Goal: Information Seeking & Learning: Learn about a topic

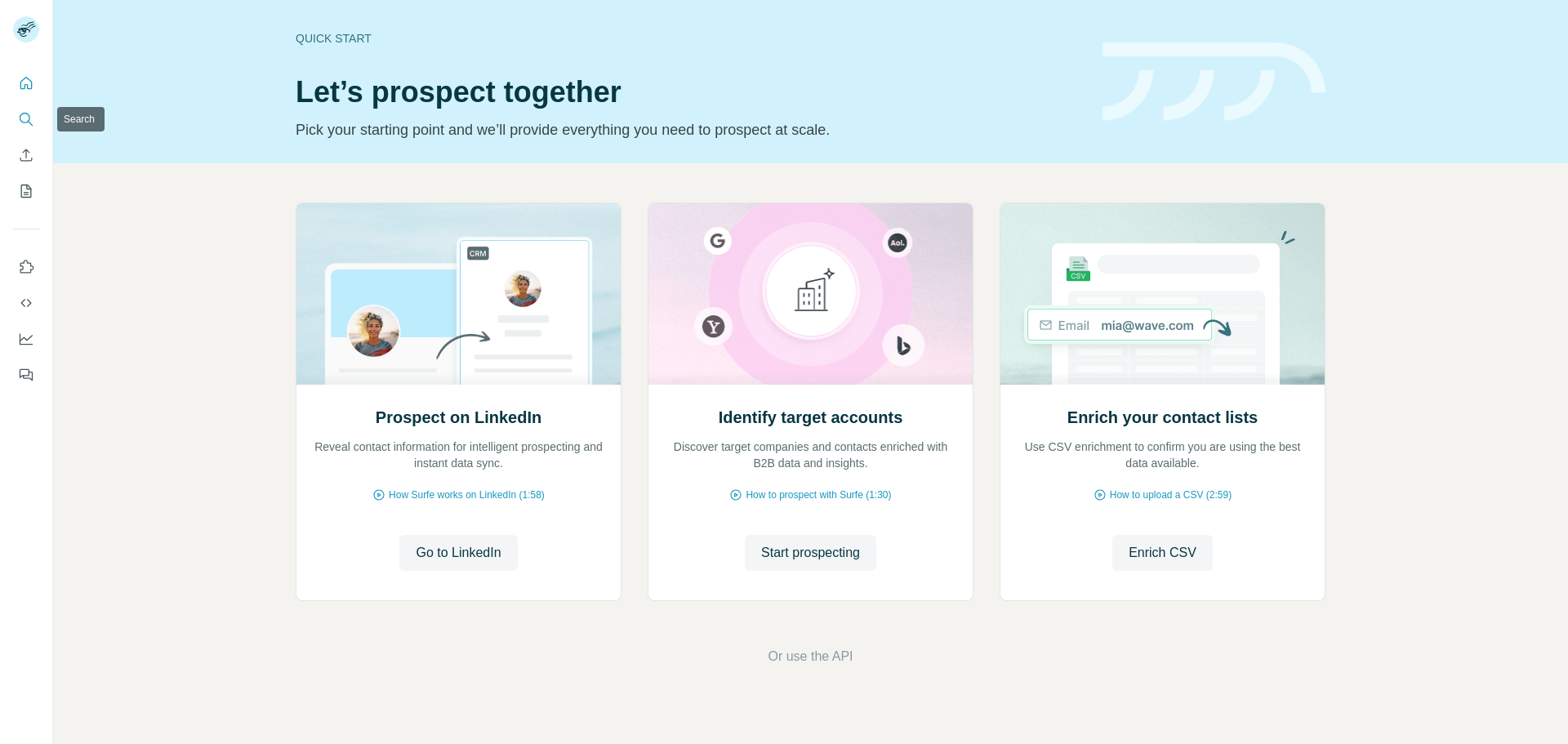
click at [33, 120] on icon "Search" at bounding box center [26, 119] width 16 height 16
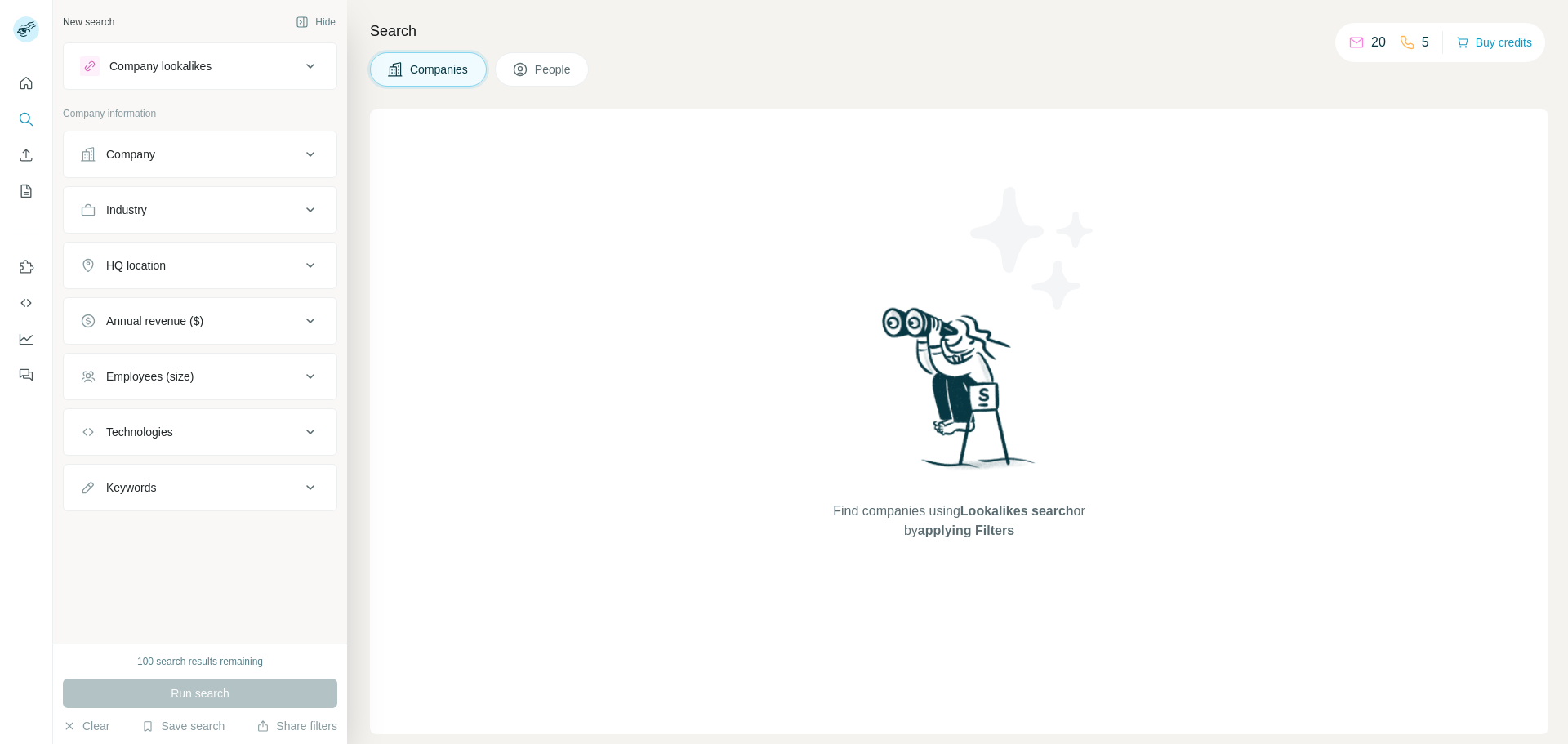
click at [301, 160] on icon at bounding box center [310, 154] width 19 height 19
click at [267, 269] on button "Industry" at bounding box center [199, 258] width 273 height 40
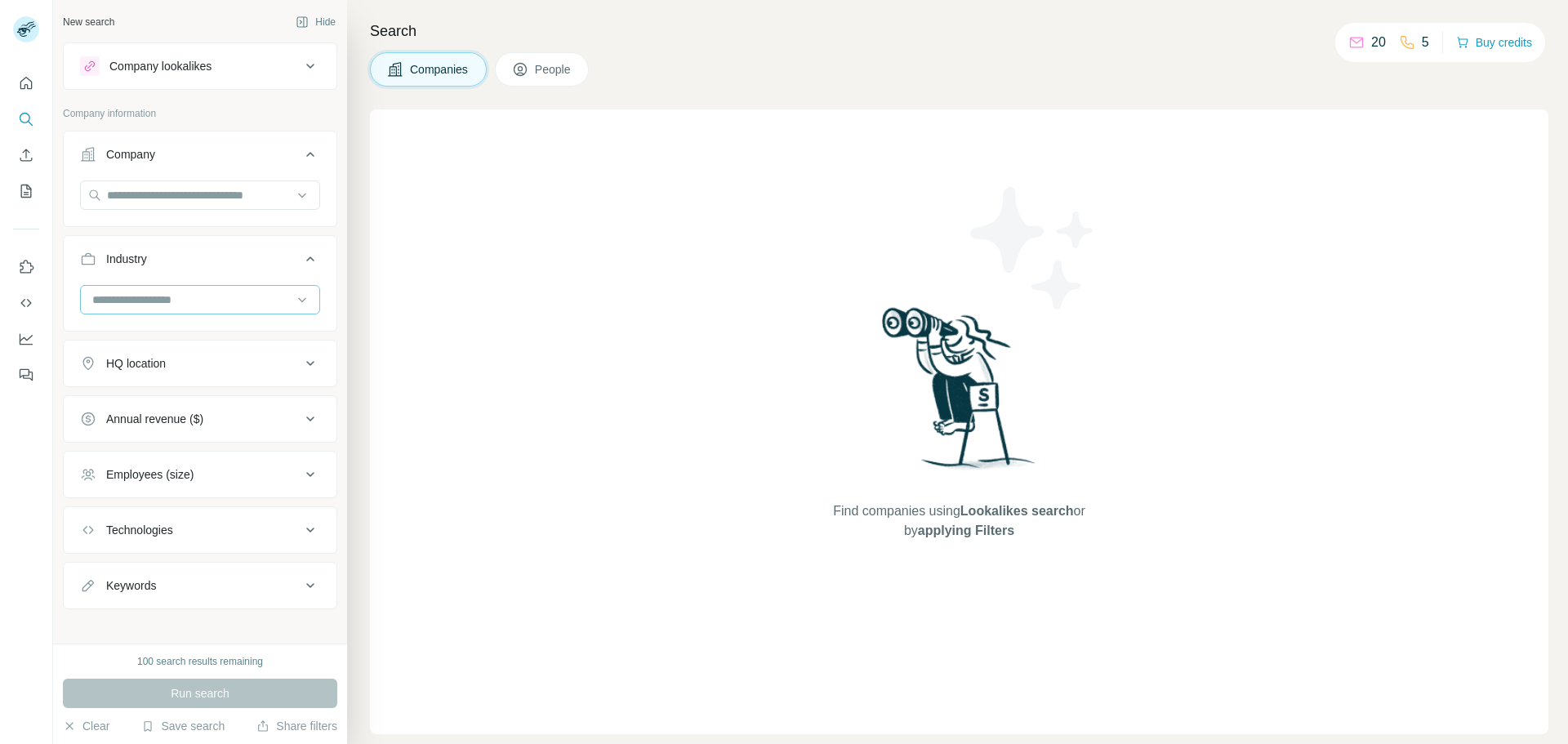
click at [276, 304] on input at bounding box center [191, 300] width 201 height 18
type input "*"
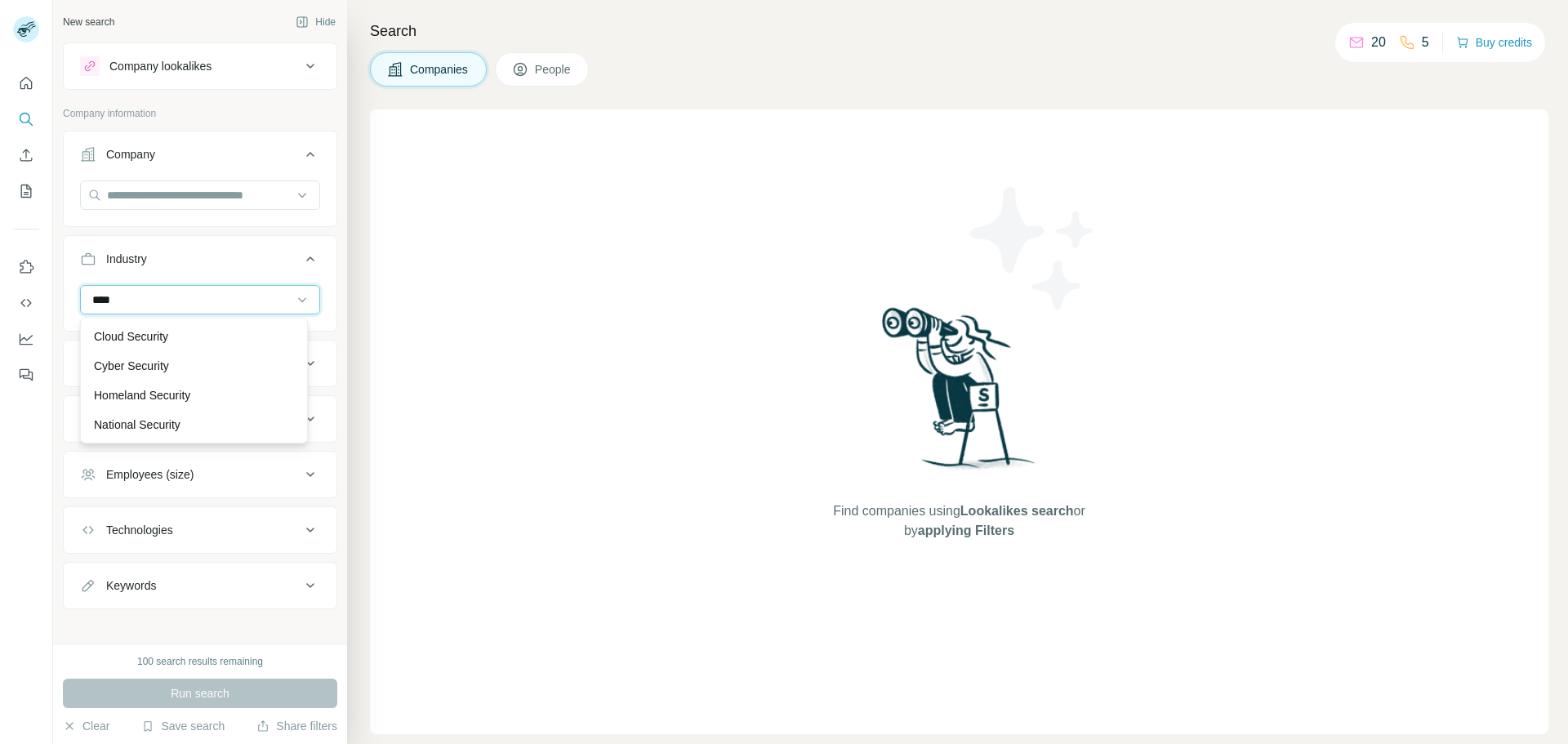
type input "****"
click at [247, 311] on div "****" at bounding box center [191, 300] width 201 height 28
click at [248, 301] on input at bounding box center [191, 300] width 201 height 18
click at [223, 366] on div "HQ location" at bounding box center [190, 363] width 221 height 16
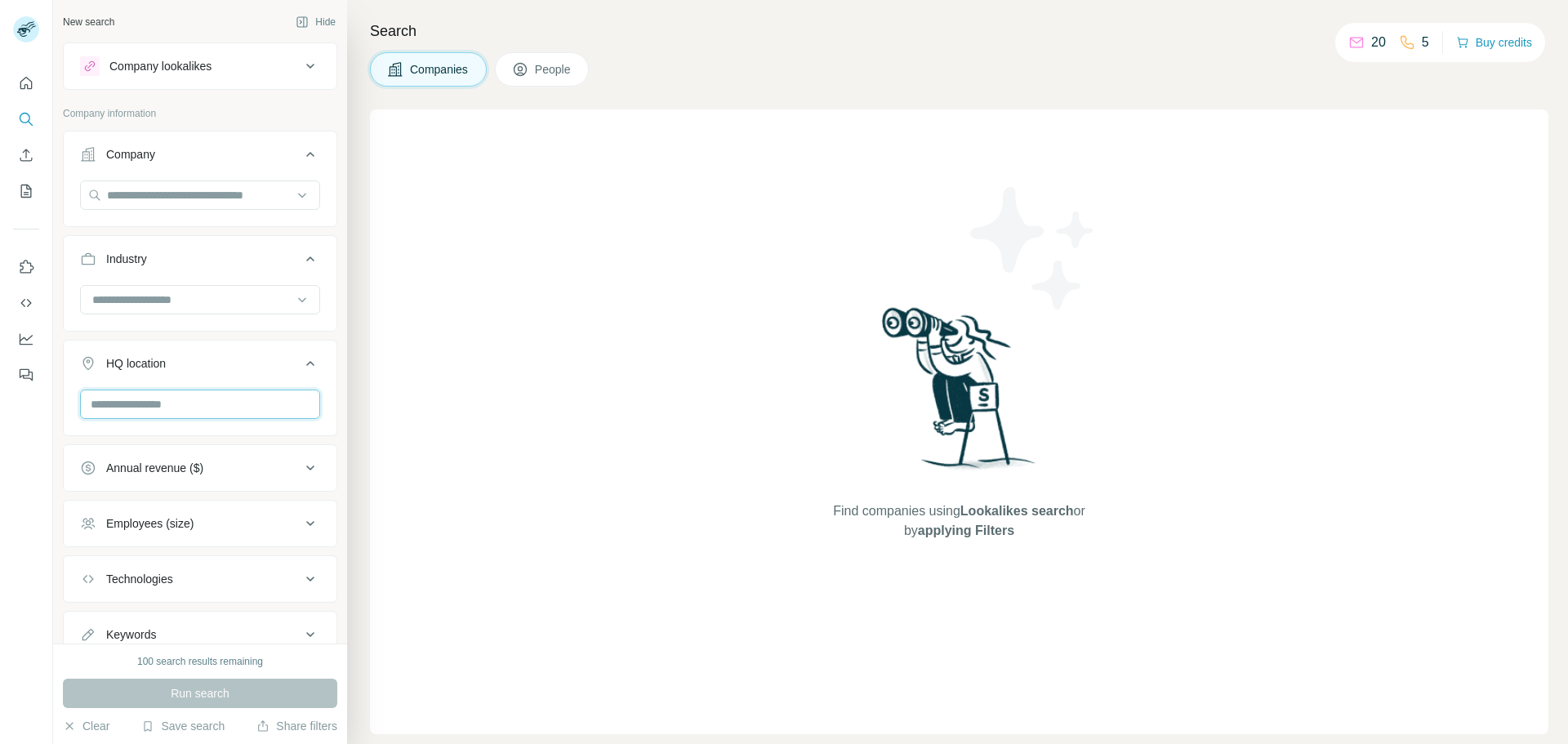
click at [218, 400] on input "text" at bounding box center [199, 404] width 240 height 30
type input "****"
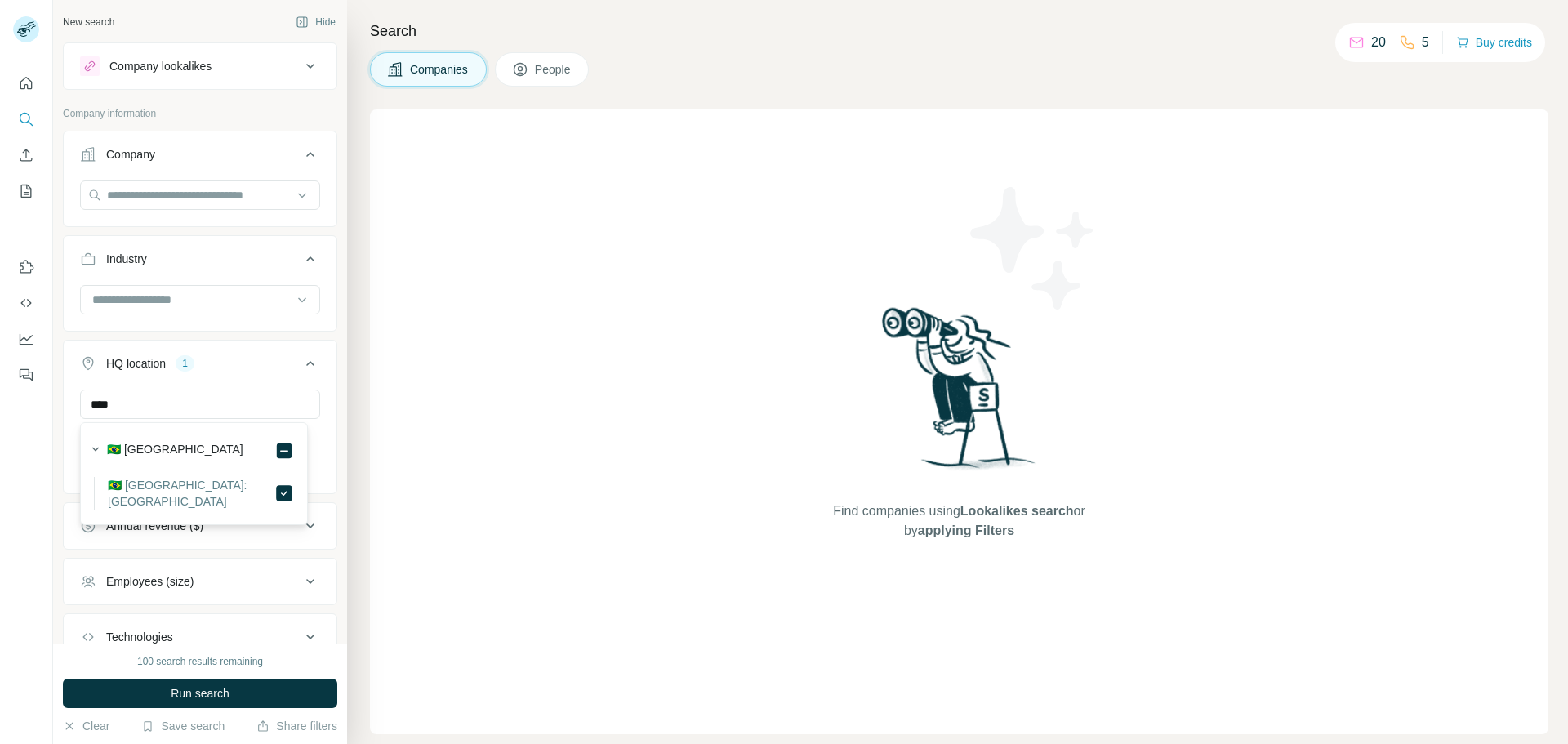
click at [327, 444] on div "New search Hide Company lookalikes Company information Company Industry HQ loca…" at bounding box center [199, 322] width 294 height 644
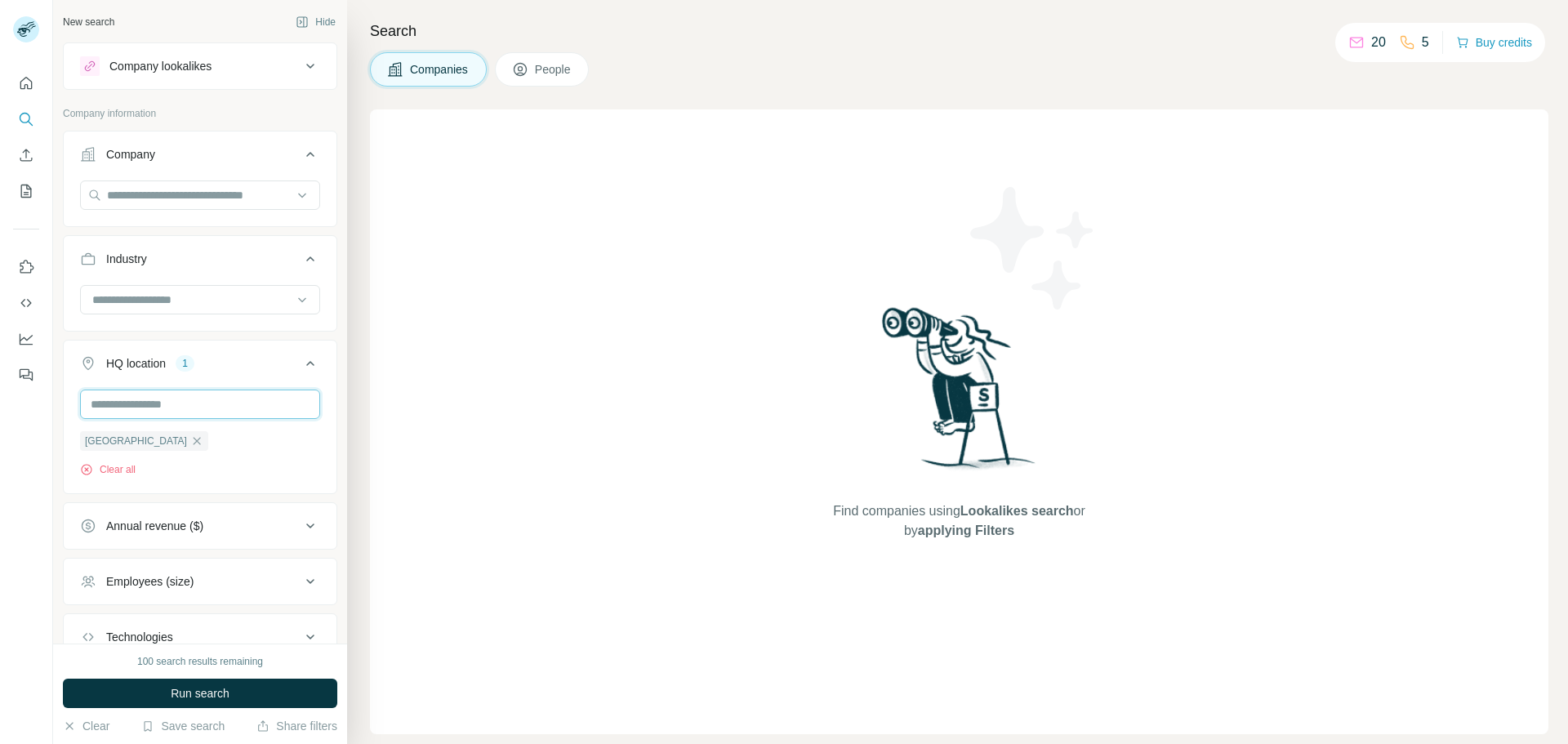
click at [233, 405] on input "text" at bounding box center [199, 404] width 240 height 30
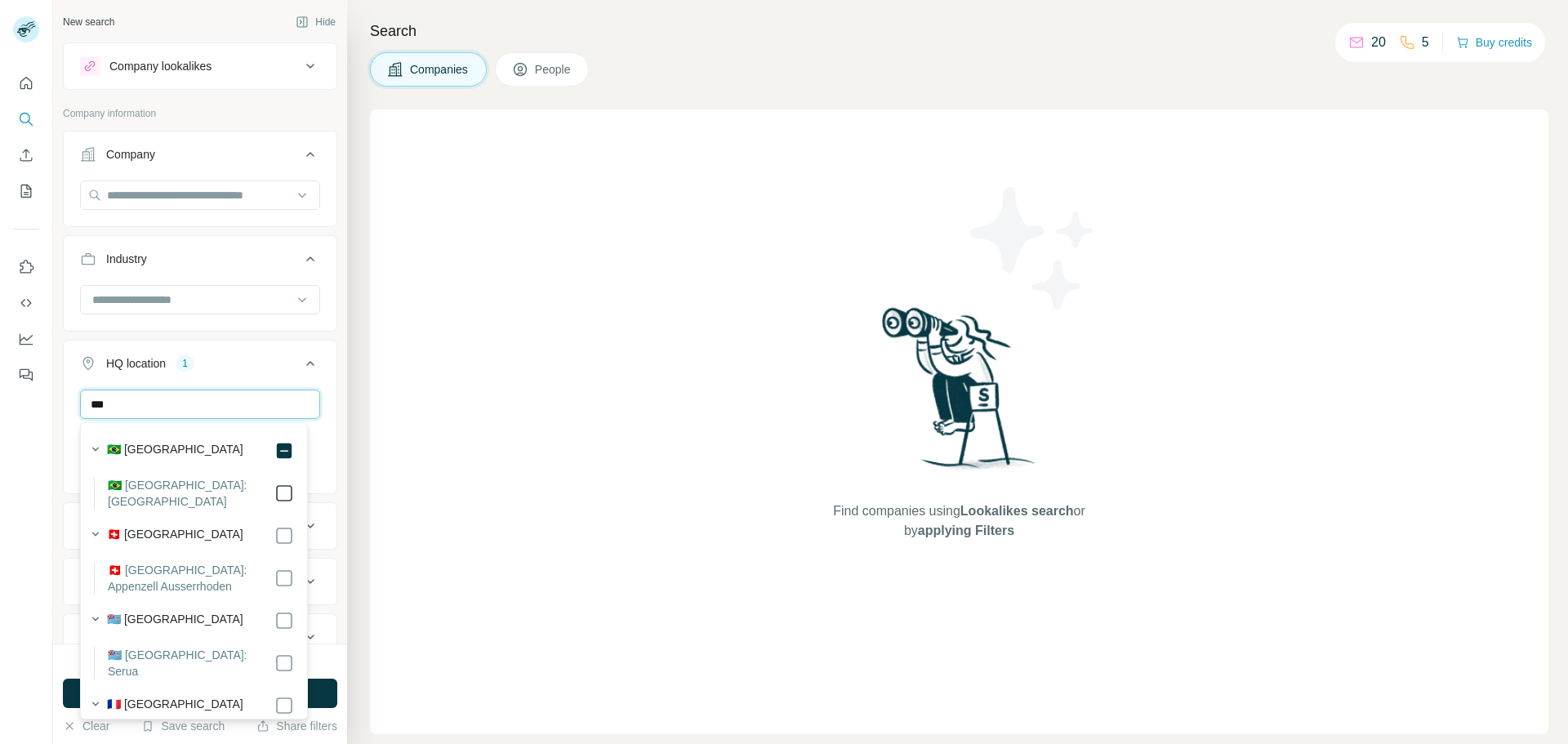
type input "***"
click at [332, 453] on div "New search Hide Company lookalikes Company information Company Industry HQ loca…" at bounding box center [199, 322] width 294 height 644
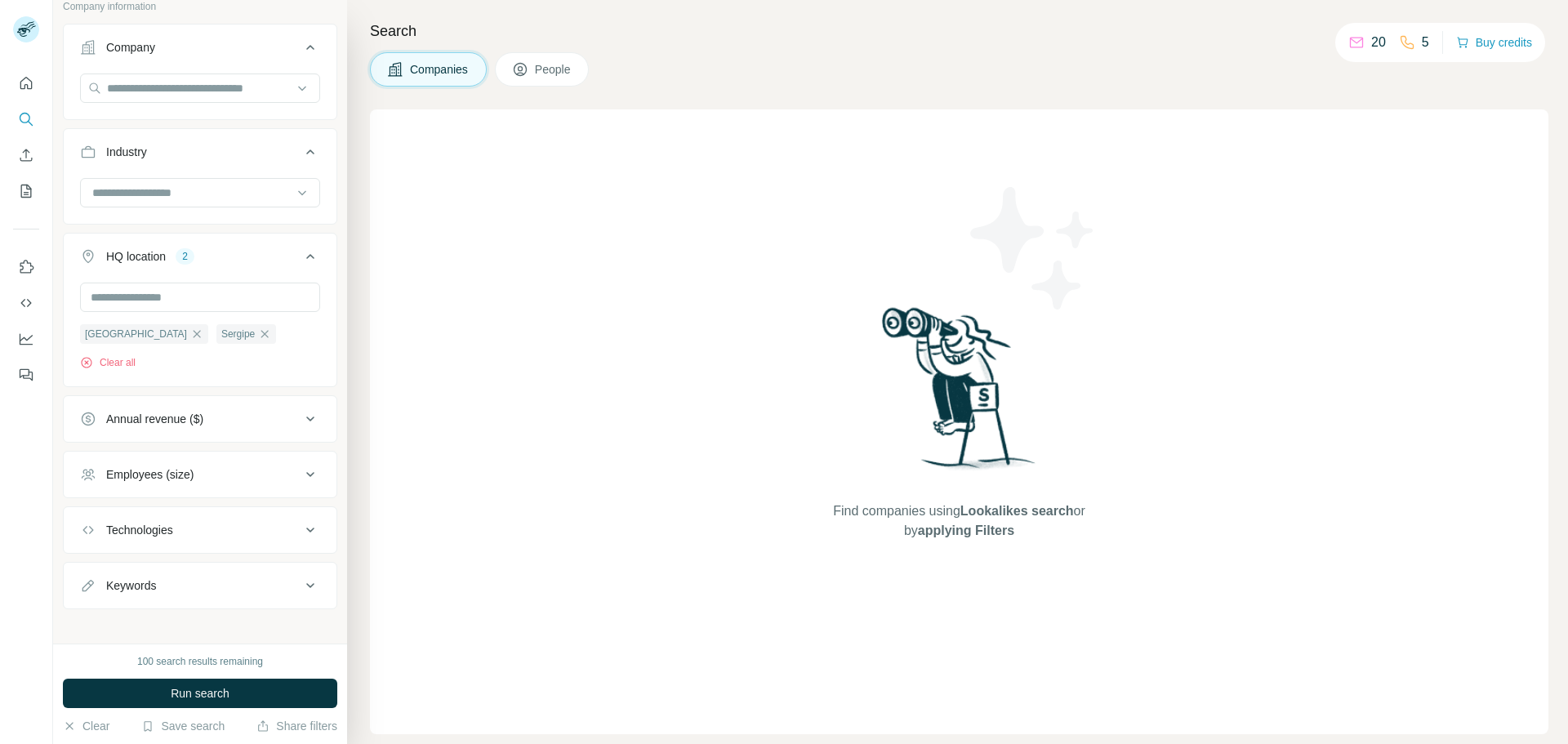
scroll to position [120, 0]
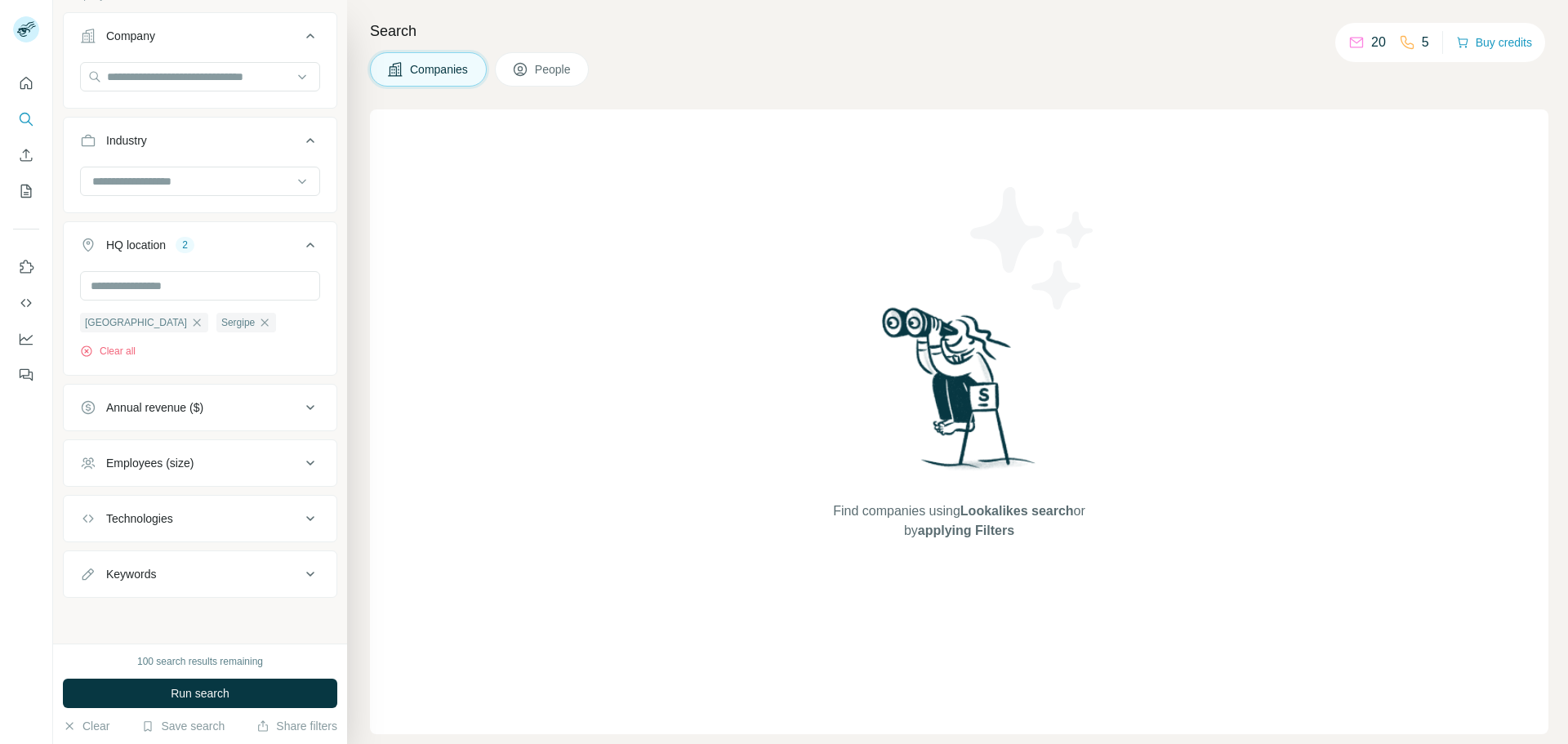
click at [260, 517] on div "Technologies" at bounding box center [190, 518] width 221 height 16
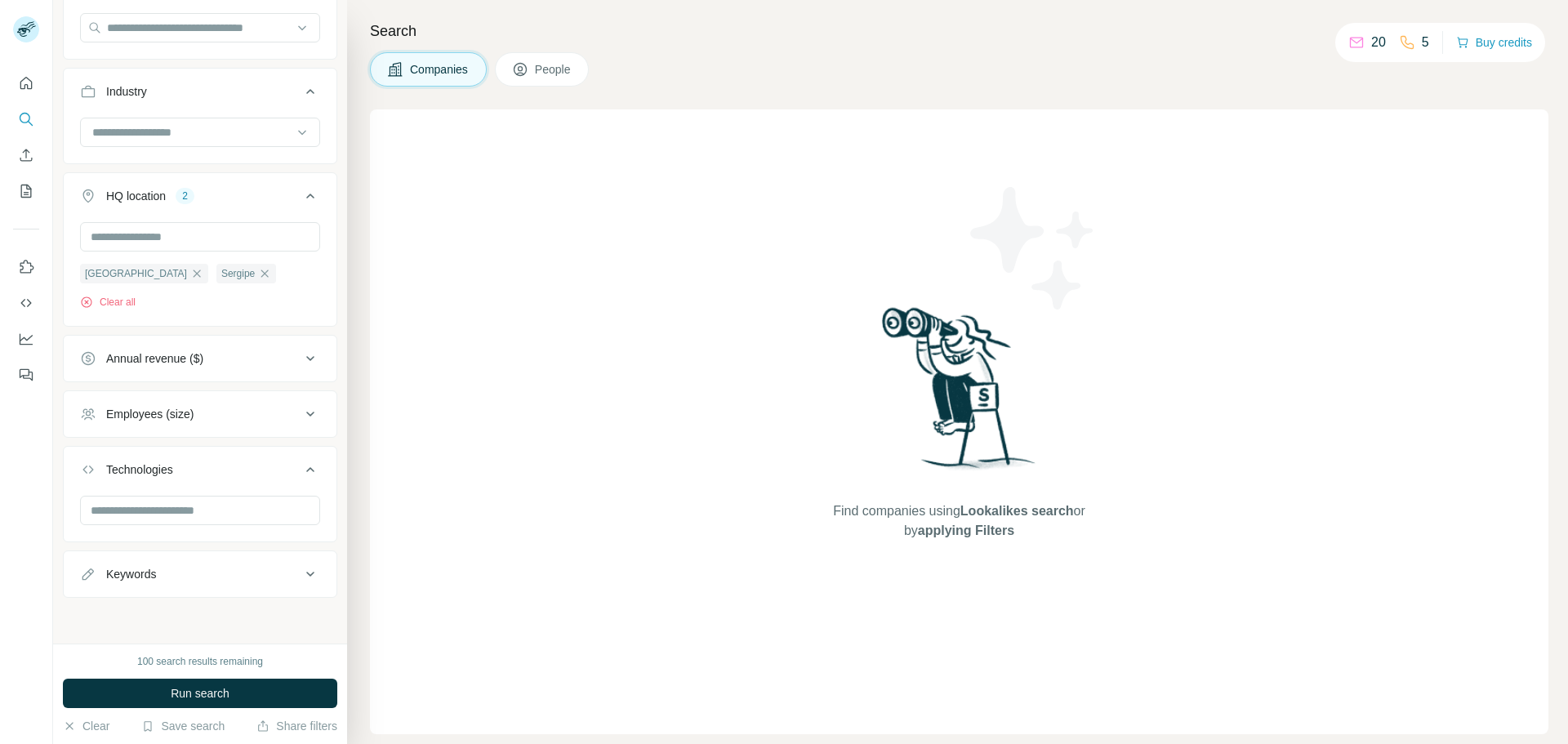
click at [277, 483] on button "Technologies" at bounding box center [199, 472] width 273 height 45
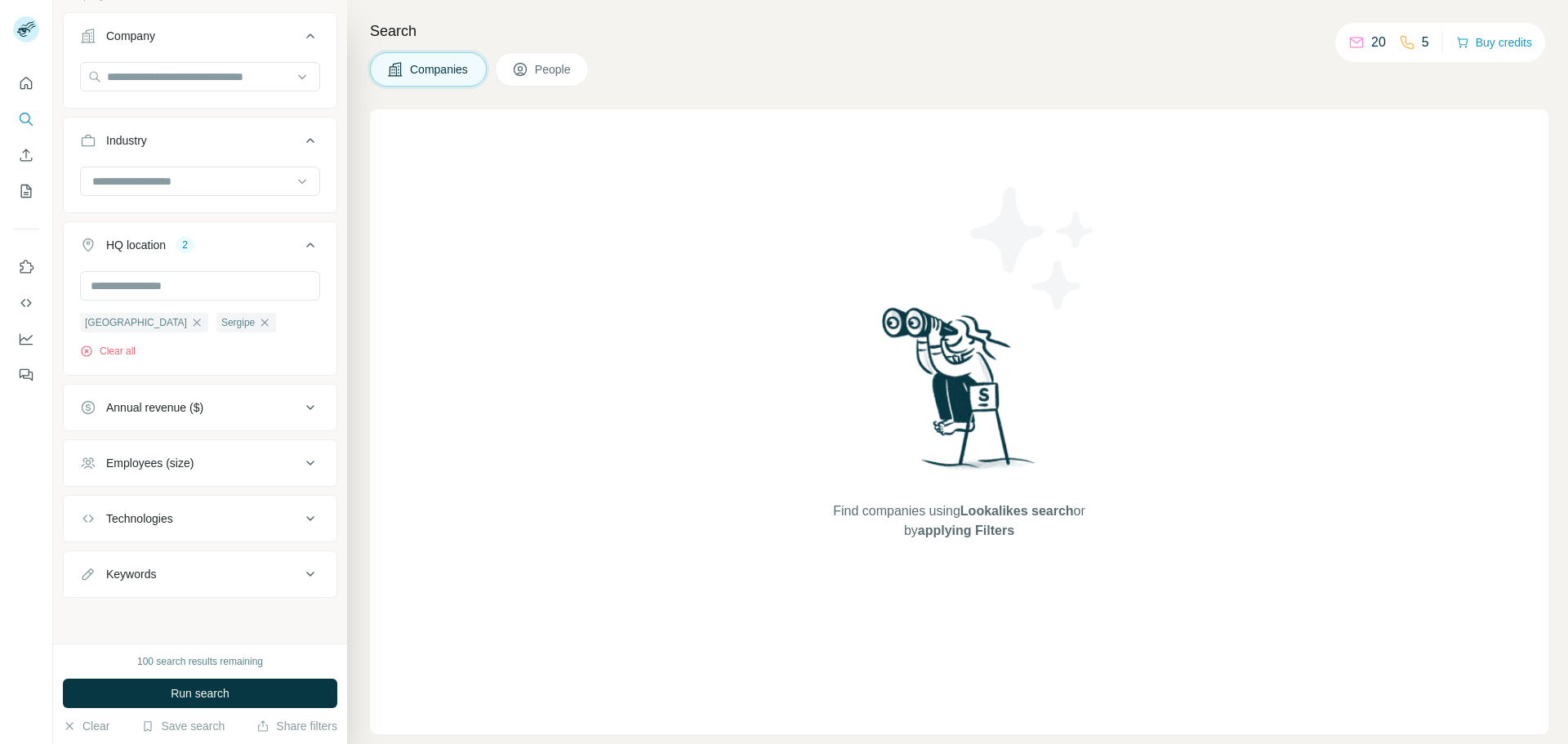
scroll to position [120, 0]
click at [265, 589] on button "Keywords" at bounding box center [199, 574] width 273 height 40
click at [234, 611] on input "text" at bounding box center [183, 614] width 207 height 30
type input "**********"
click at [220, 698] on span "Run search" at bounding box center [199, 693] width 59 height 16
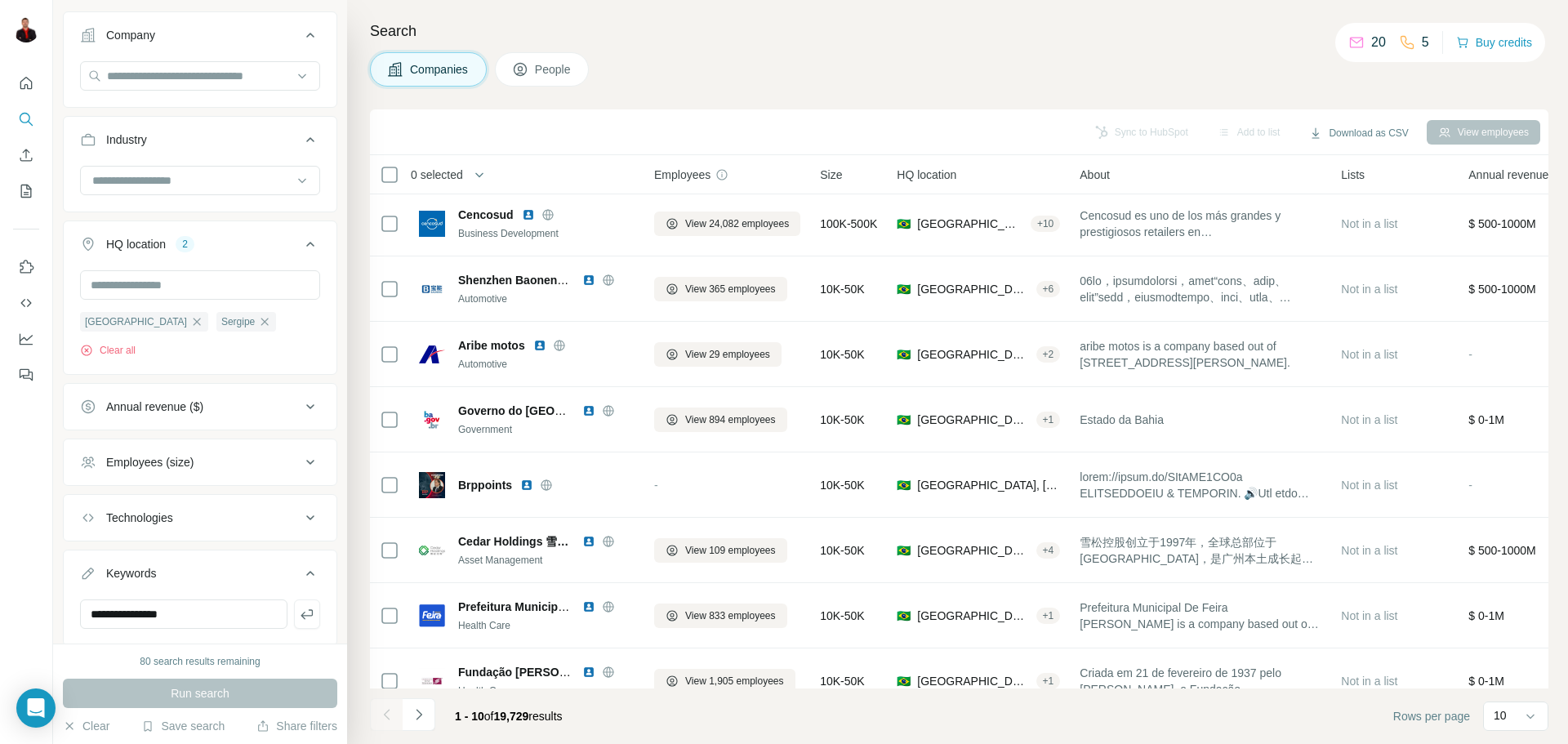
scroll to position [0, 0]
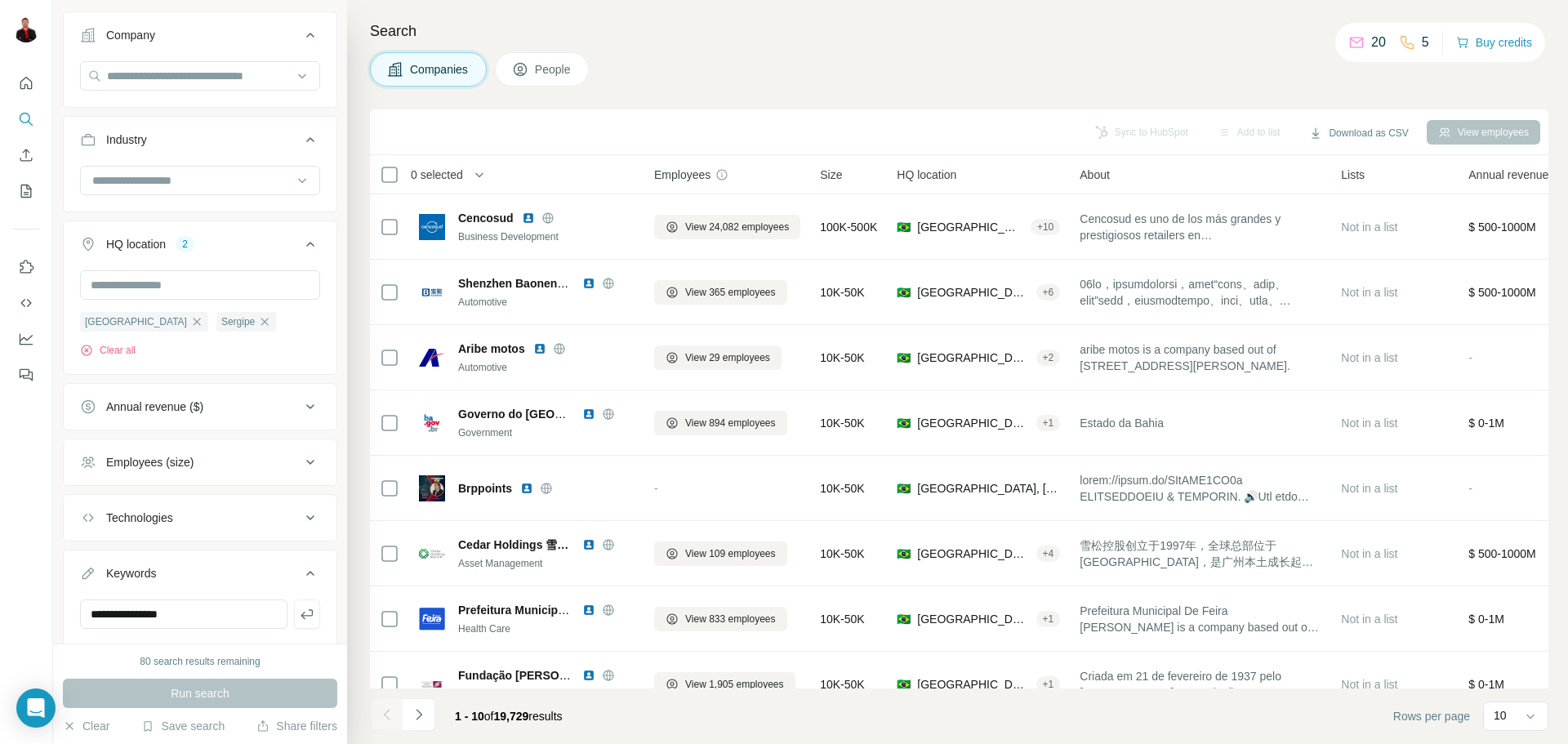
click at [448, 179] on span "0 selected" at bounding box center [436, 174] width 52 height 16
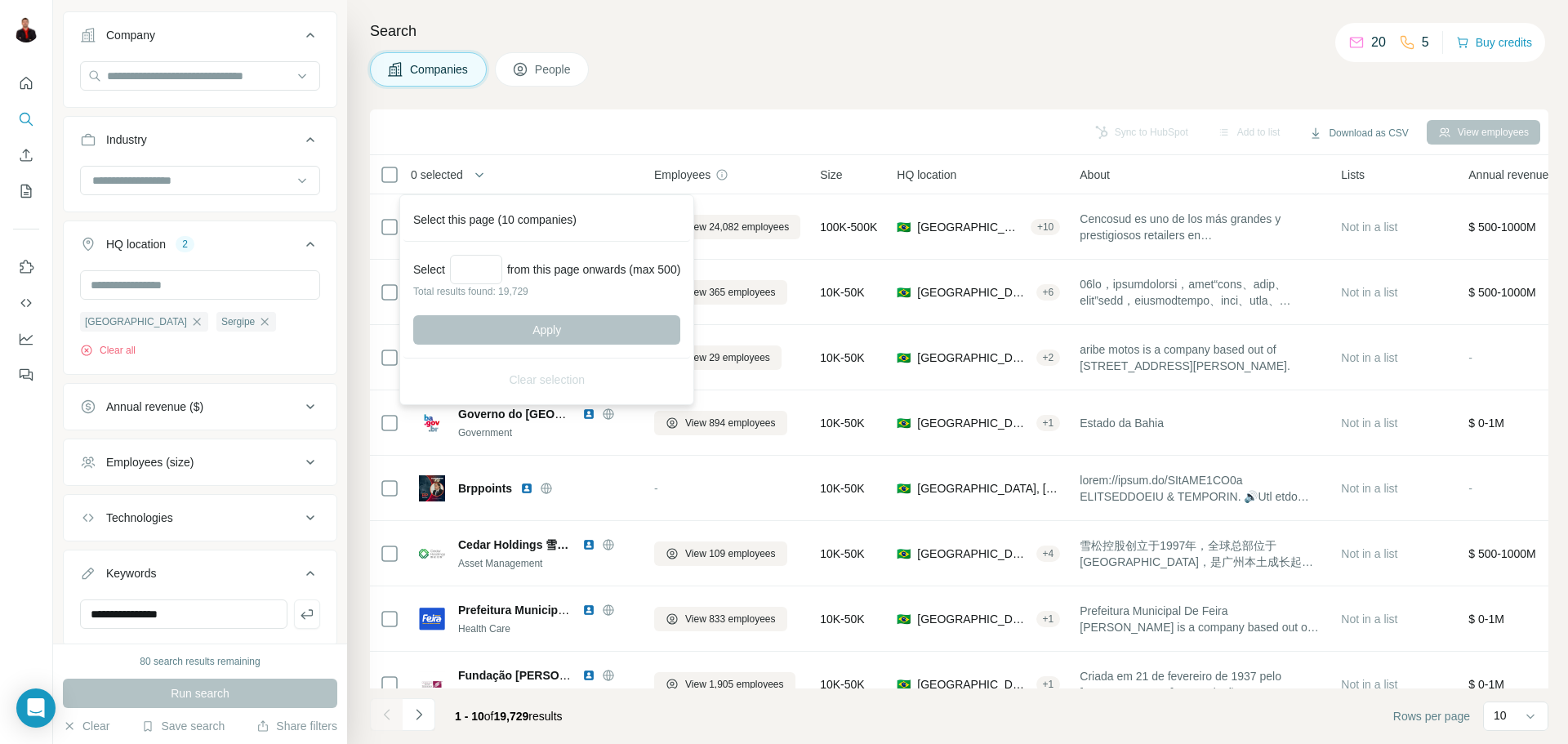
click at [781, 89] on div "Search Companies People Sync to HubSpot Add to list Download as CSV View employ…" at bounding box center [956, 372] width 1220 height 744
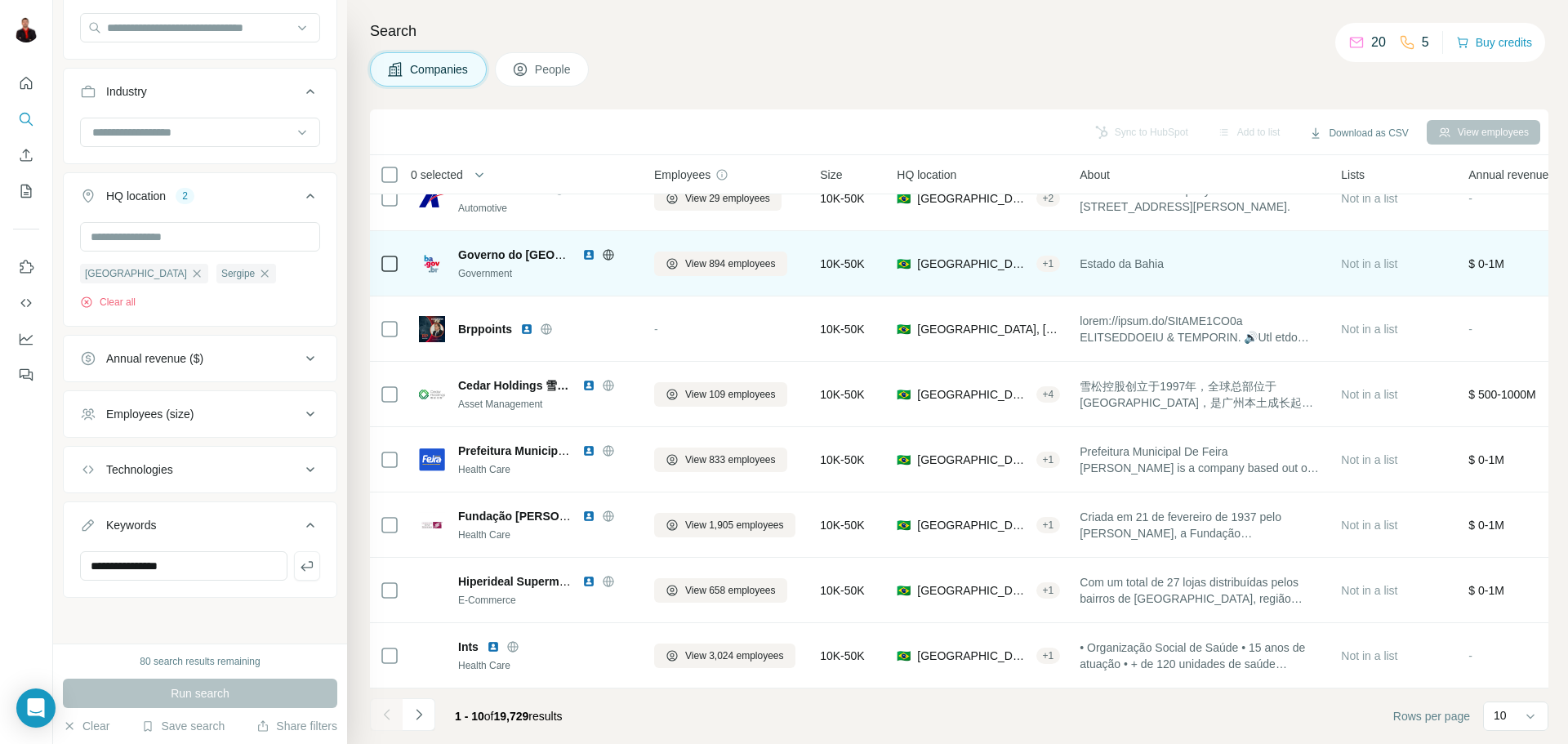
scroll to position [168, 0]
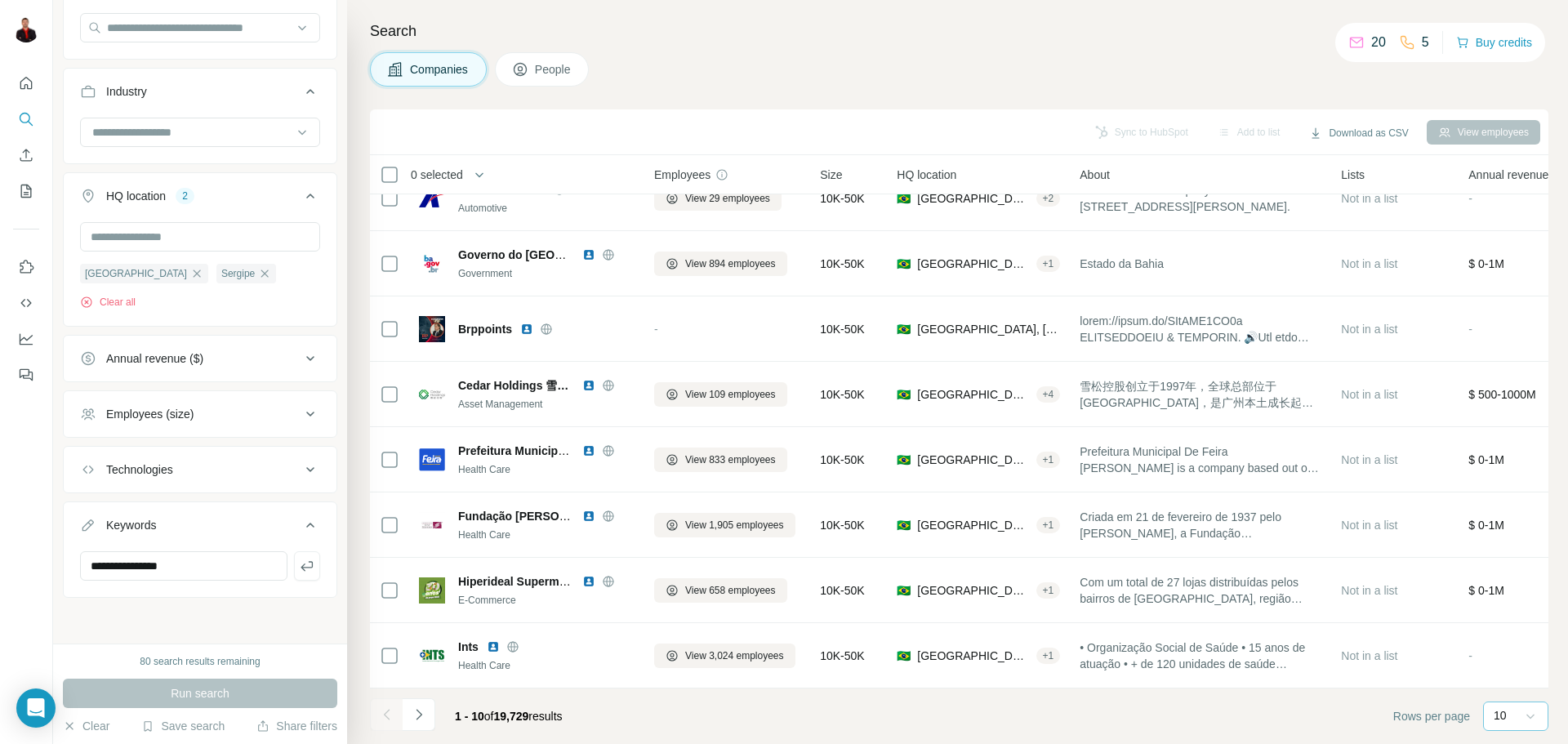
click at [1522, 712] on icon at bounding box center [1529, 716] width 16 height 16
click at [1509, 594] on p "60" at bounding box center [1503, 591] width 13 height 16
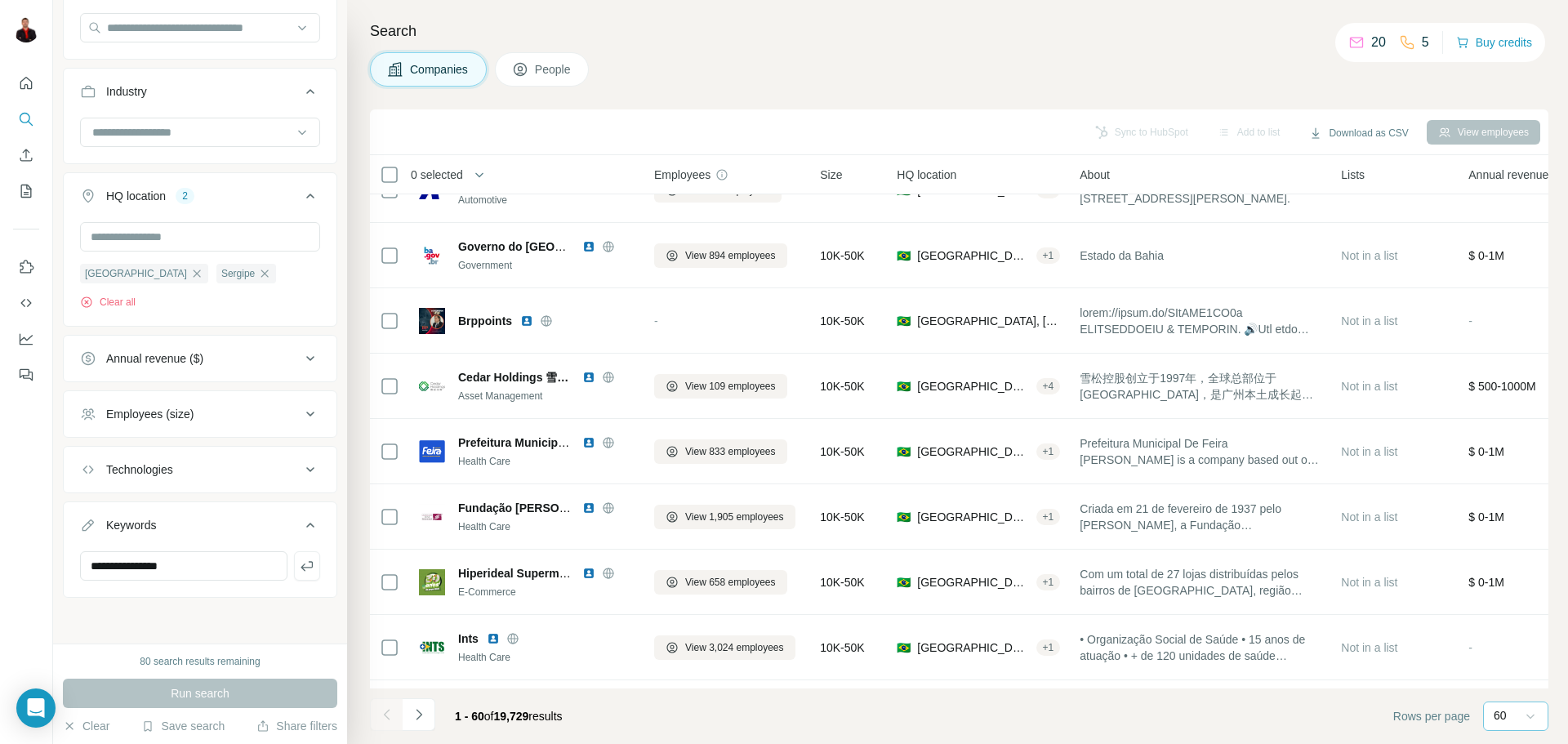
click at [1328, 729] on footer "1 - 60 of 19,729 results Rows per page 60" at bounding box center [958, 717] width 1178 height 56
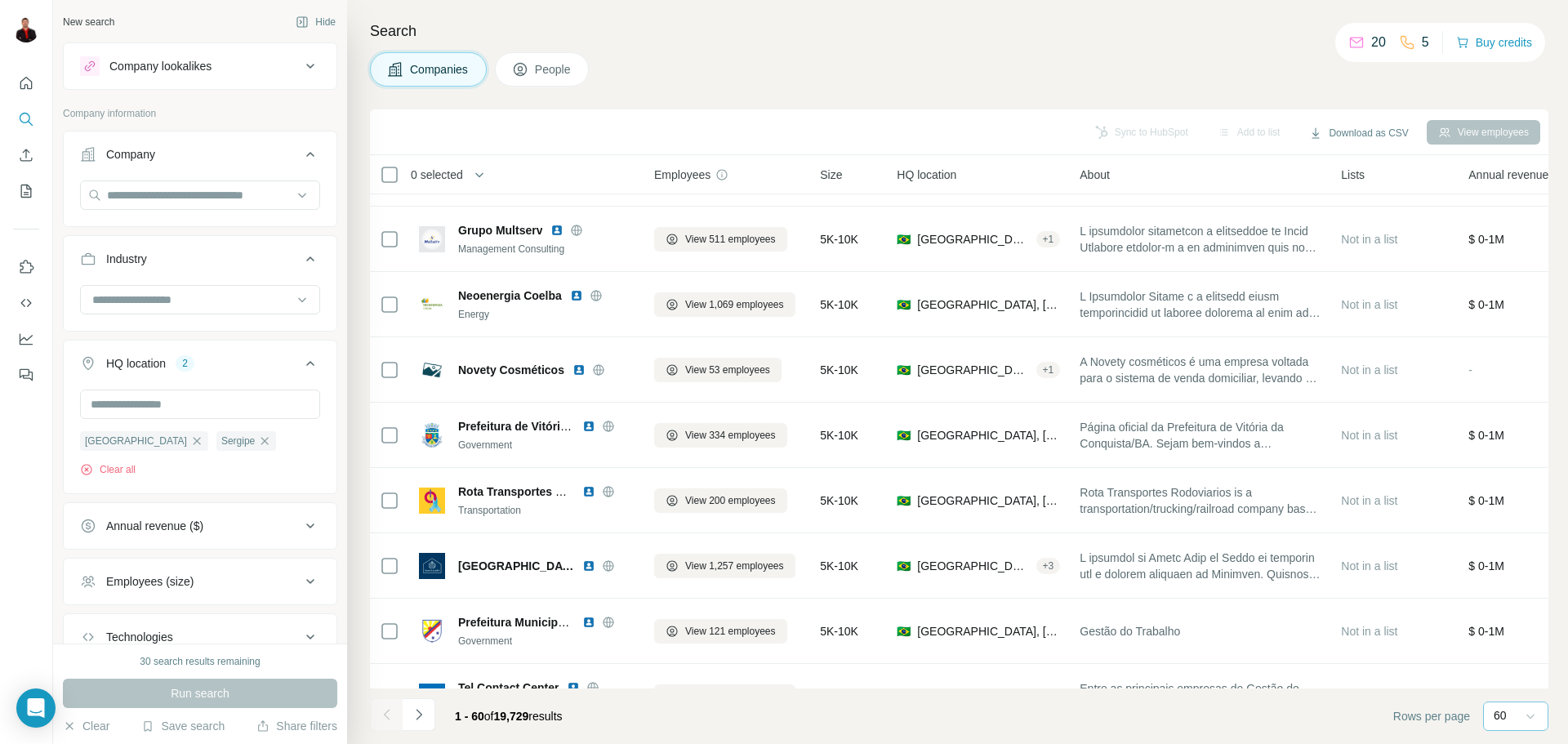
click at [301, 72] on icon at bounding box center [310, 66] width 19 height 19
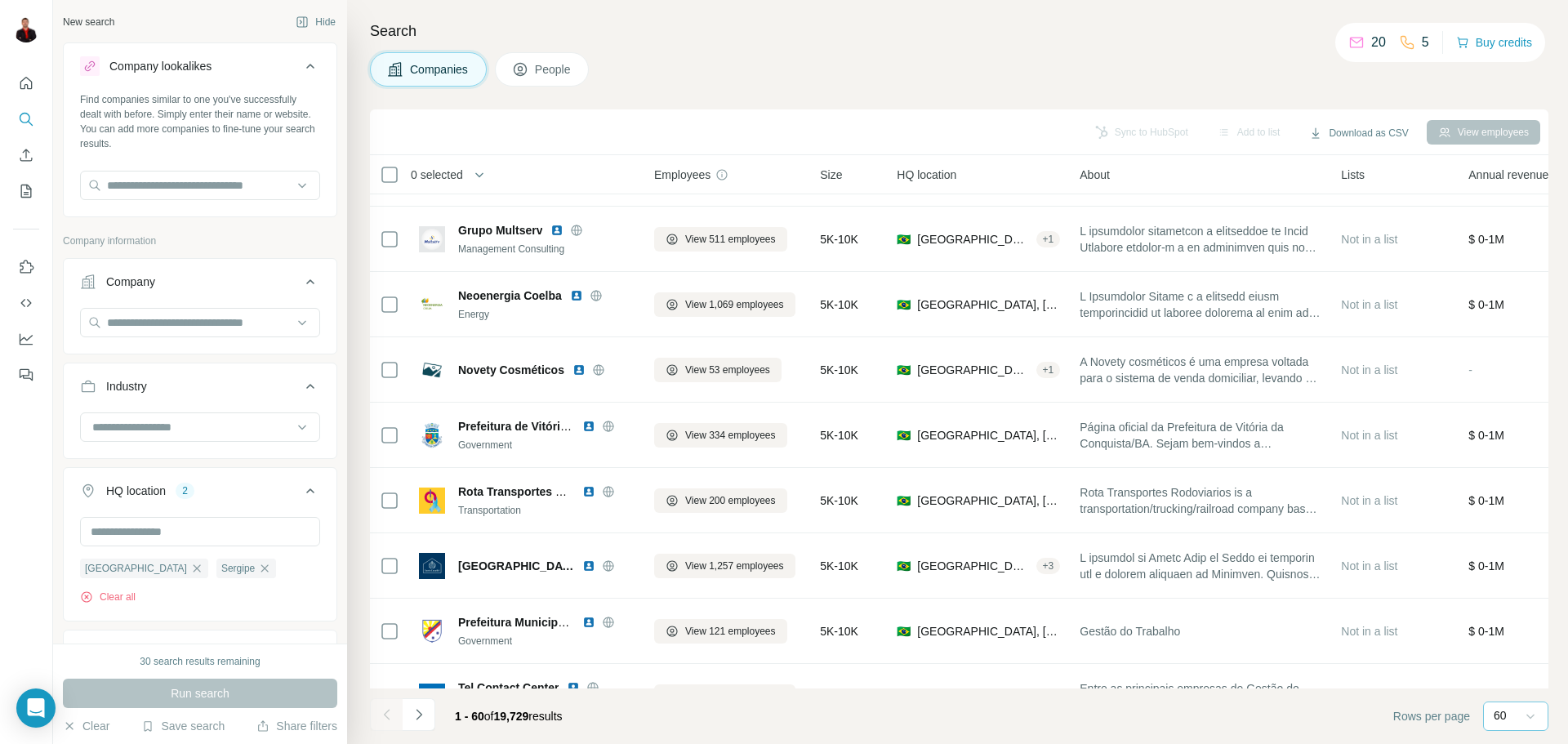
click at [301, 72] on icon at bounding box center [310, 66] width 19 height 19
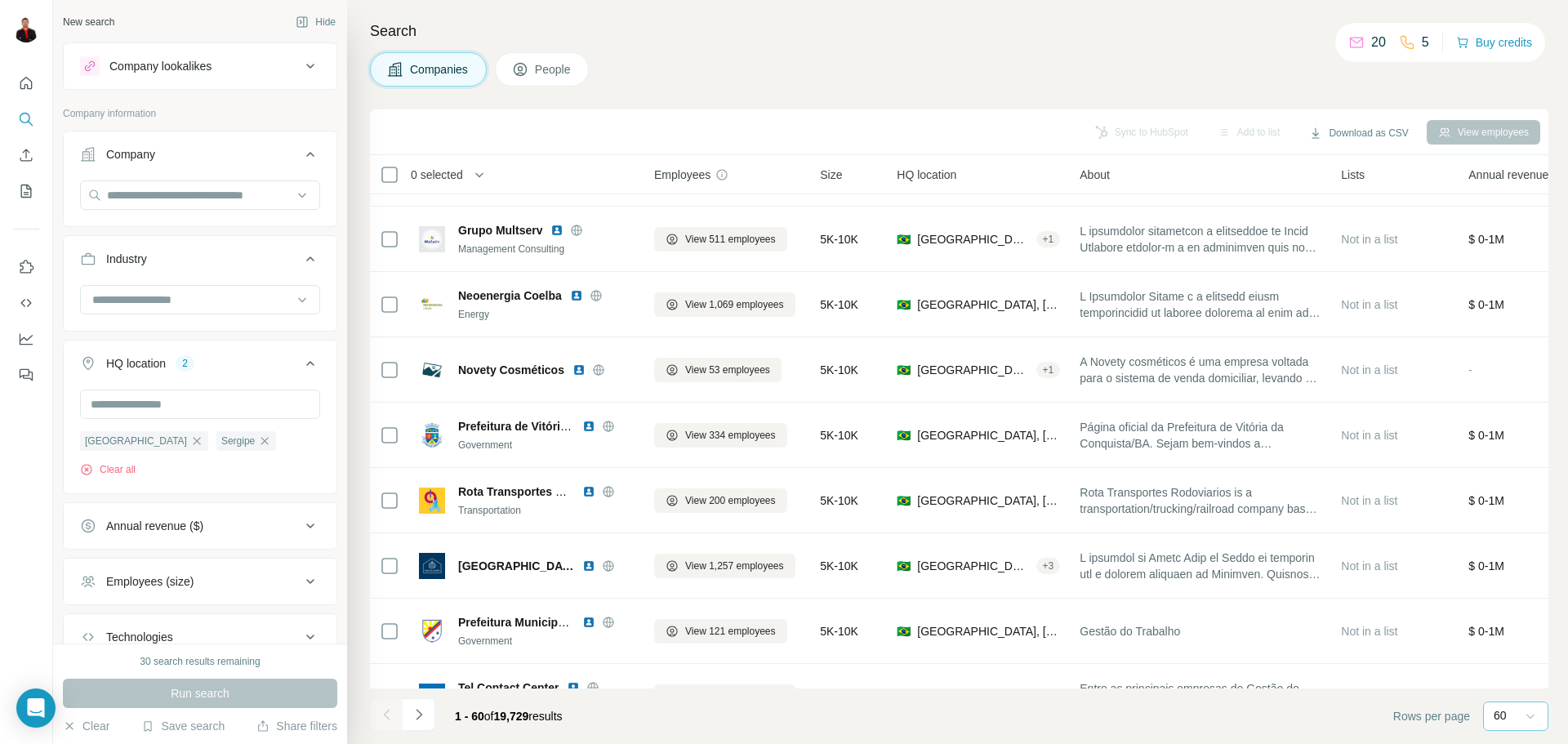
click at [415, 176] on span "0 selected" at bounding box center [436, 174] width 52 height 16
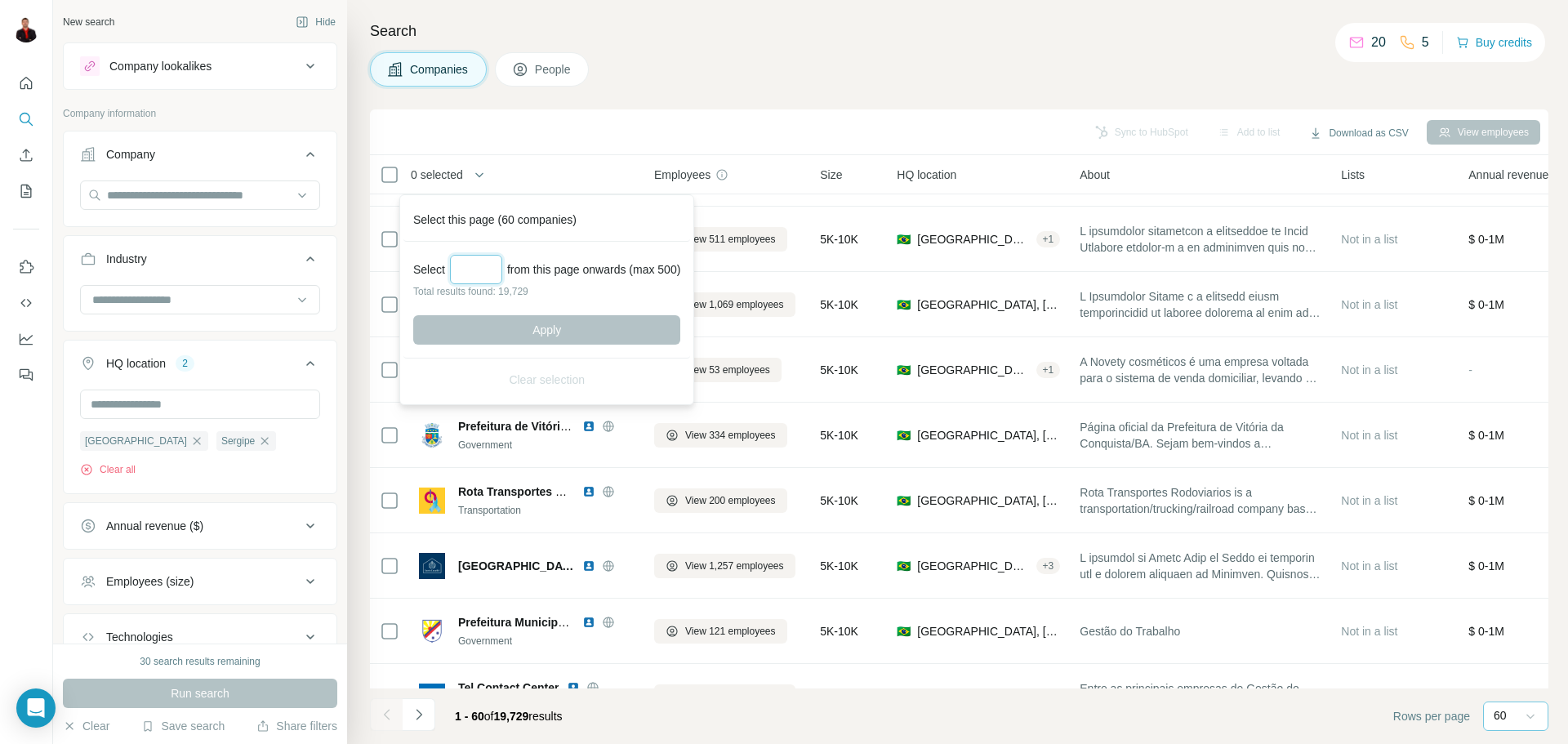
click at [481, 265] on input "Select a number (up to 500)" at bounding box center [476, 269] width 52 height 30
type input "***"
click at [550, 323] on button "Apply" at bounding box center [546, 330] width 267 height 30
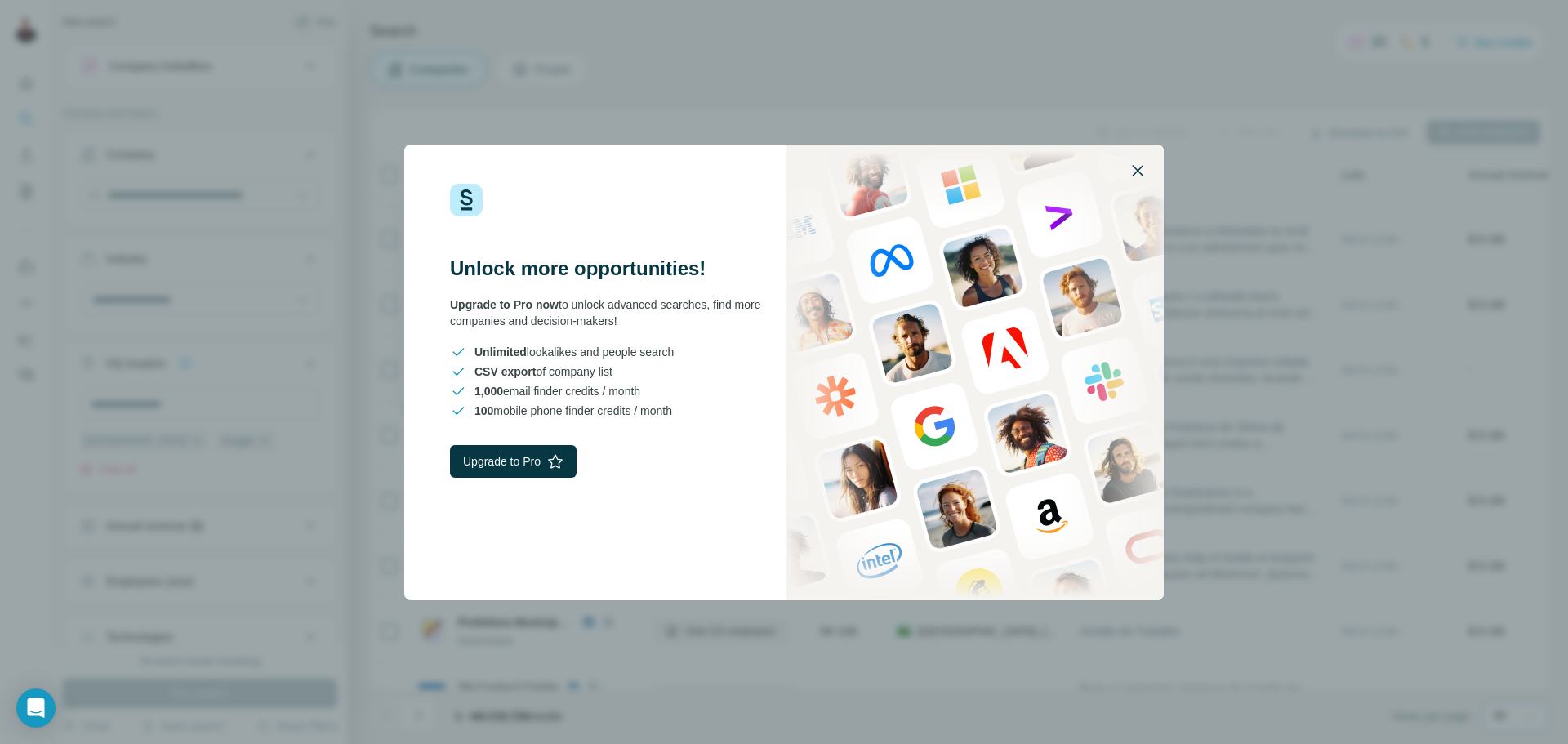
click at [1136, 168] on icon "button" at bounding box center [1137, 171] width 19 height 19
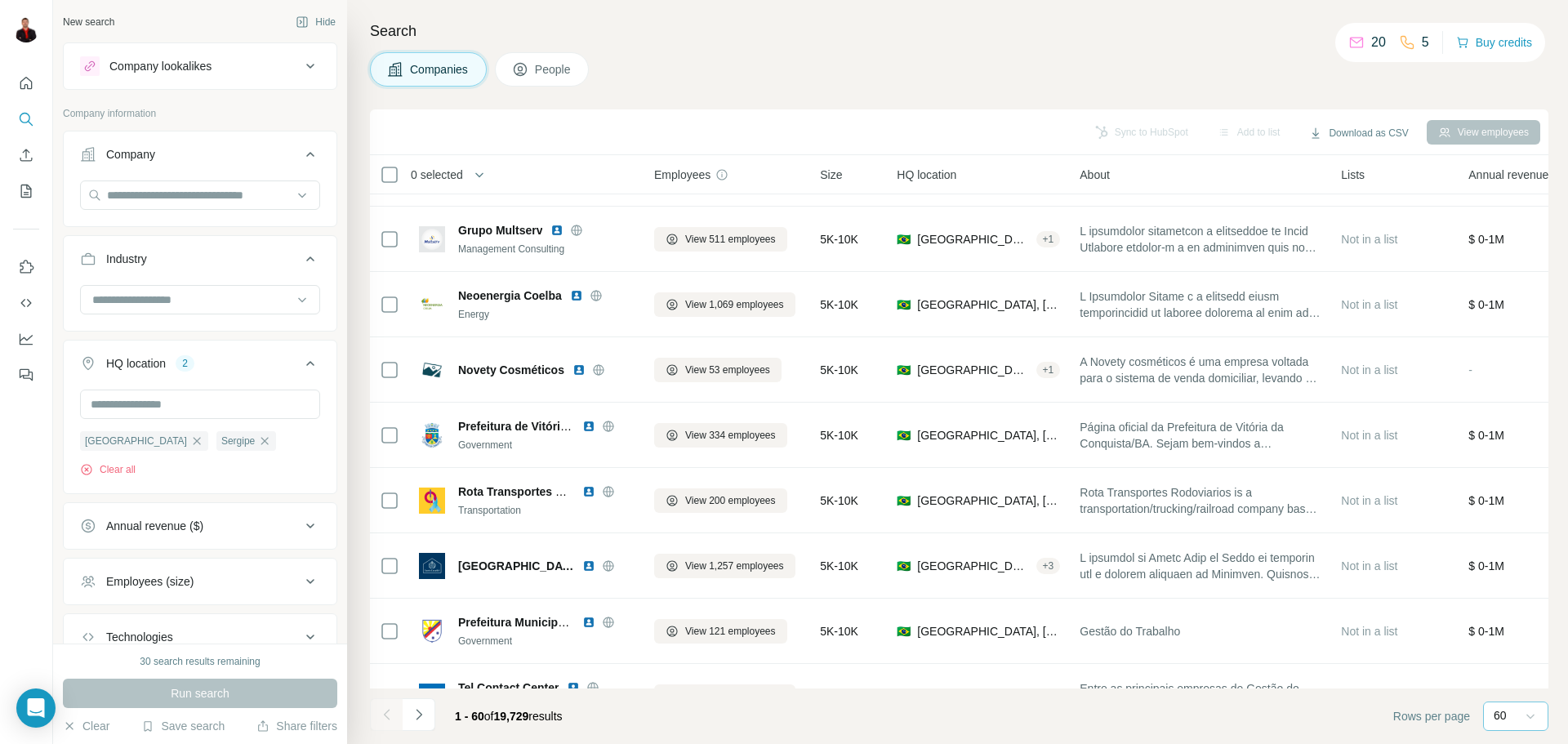
click at [817, 125] on div "Sync to HubSpot Add to list Download as CSV View employees" at bounding box center [958, 132] width 1162 height 29
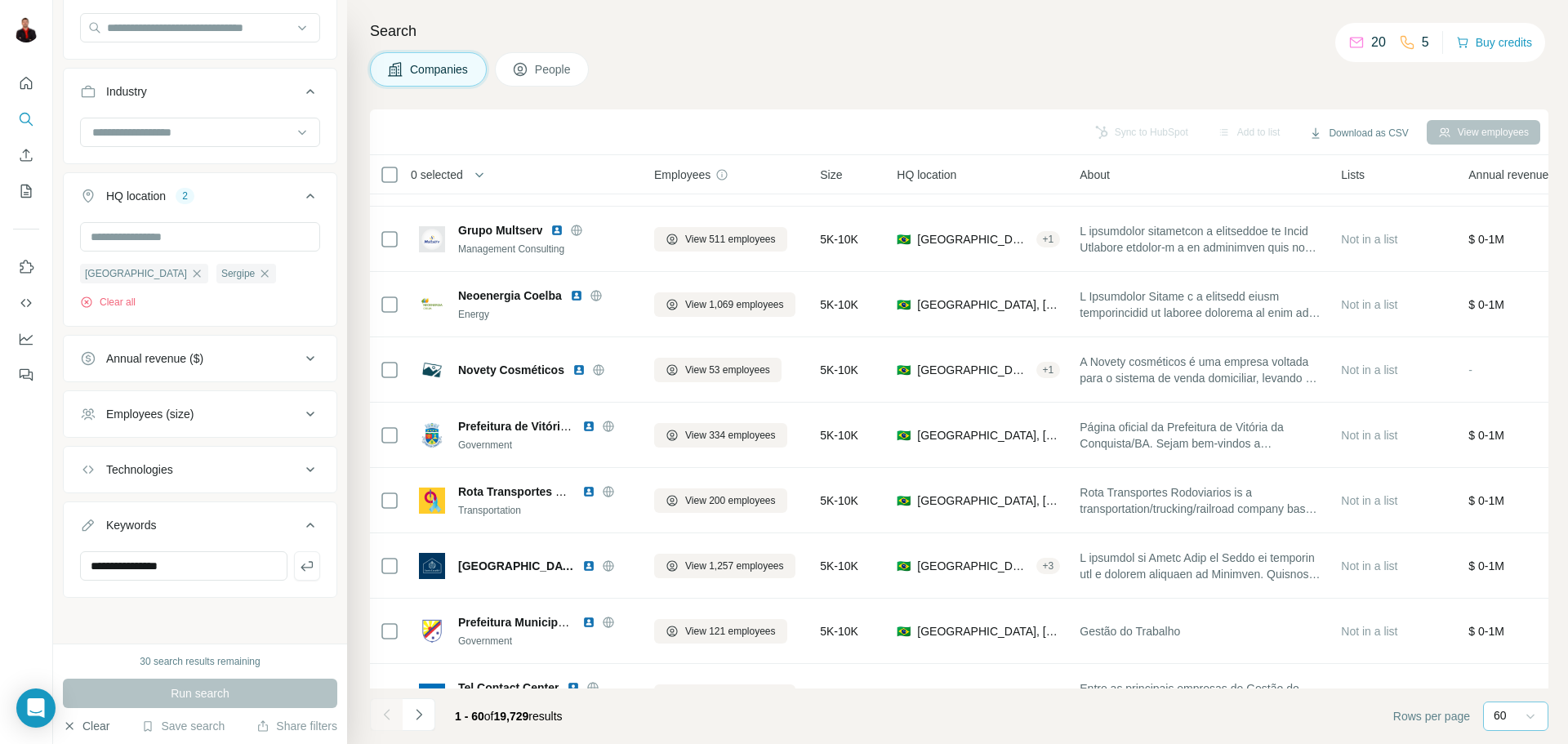
click at [96, 727] on button "Clear" at bounding box center [86, 726] width 46 height 16
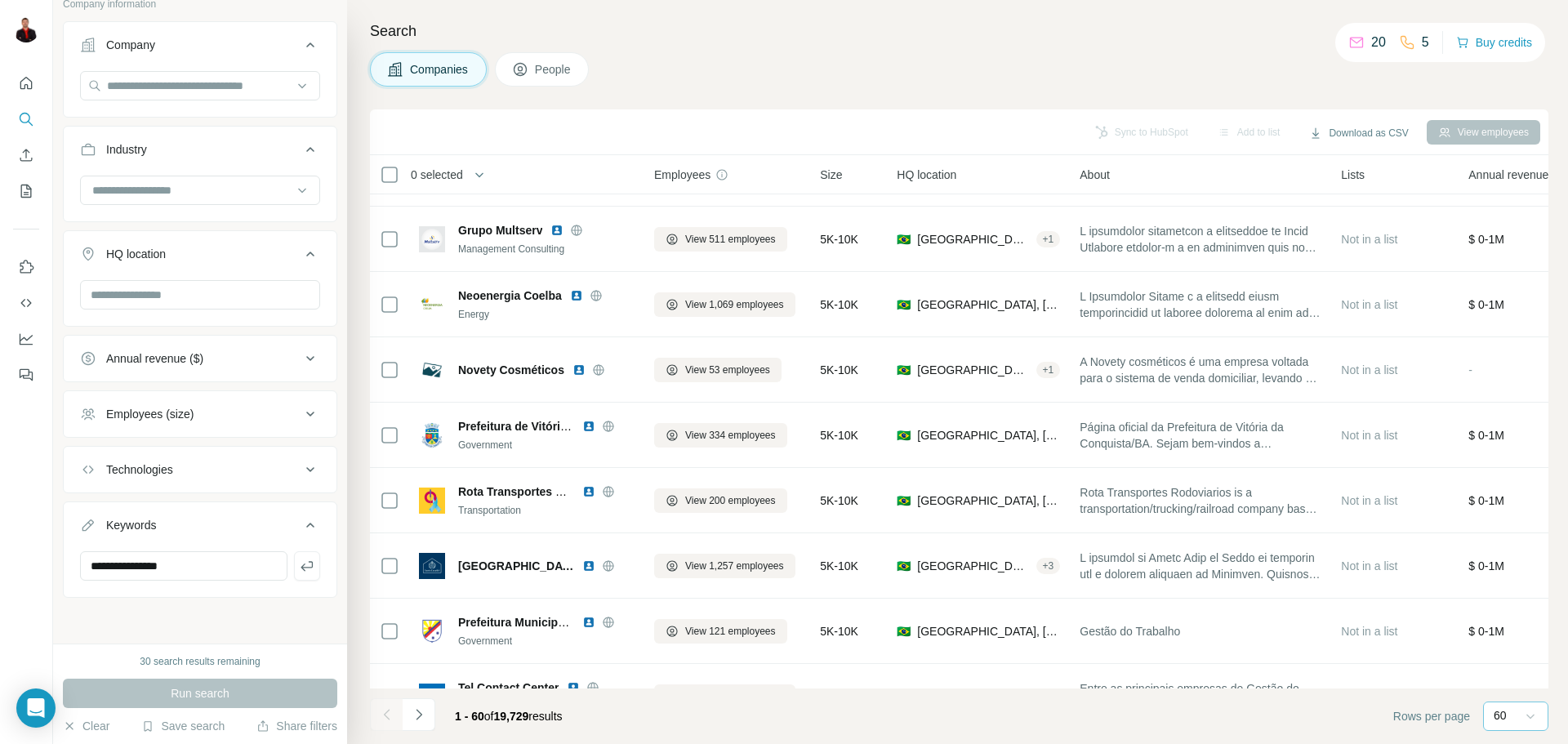
scroll to position [110, 0]
